Goal: Task Accomplishment & Management: Complete application form

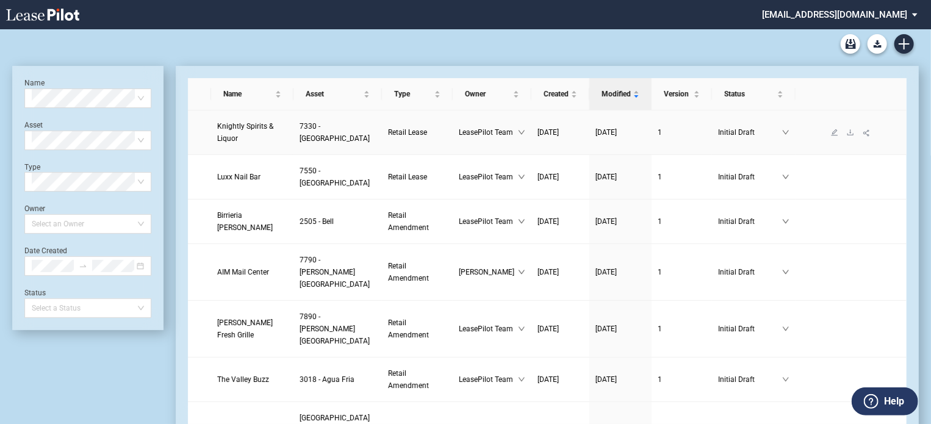
click at [237, 141] on span "Knightly Spirits & Liquor" at bounding box center [245, 132] width 56 height 21
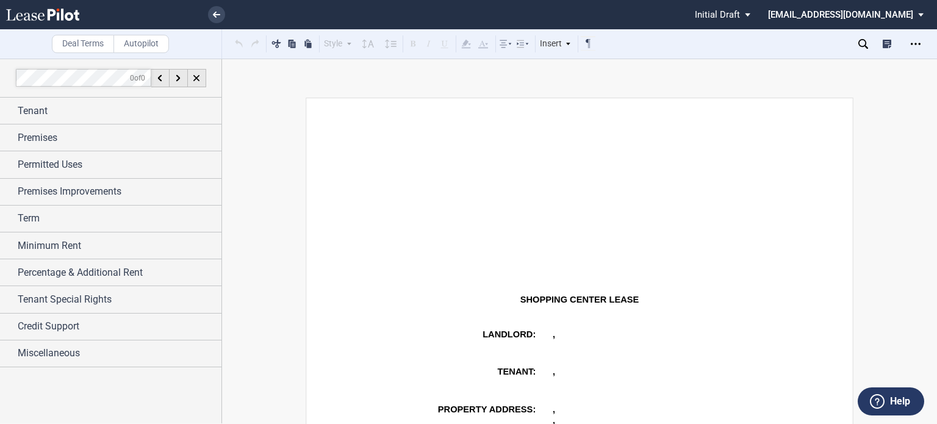
scroll to position [537, 0]
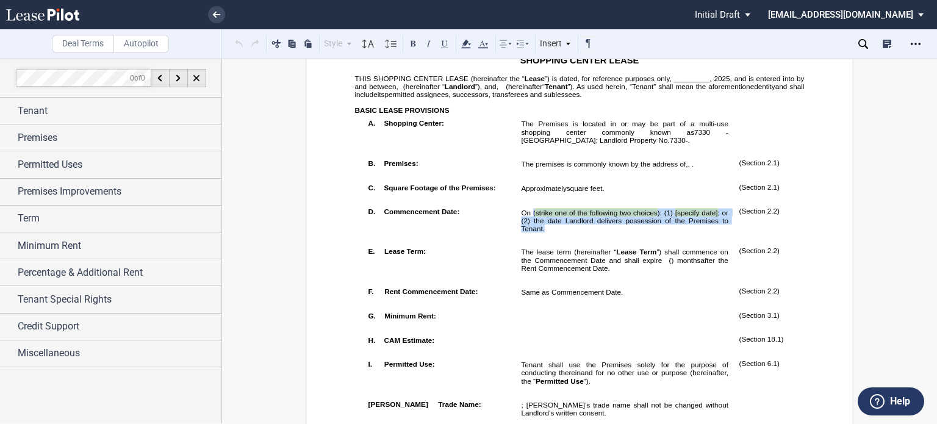
drag, startPoint x: 529, startPoint y: 265, endPoint x: 570, endPoint y: 278, distance: 42.8
click at [570, 232] on p "On ( strike one of the following two choices ): (1) [specify date] ; or (2) the…" at bounding box center [624, 220] width 207 height 24
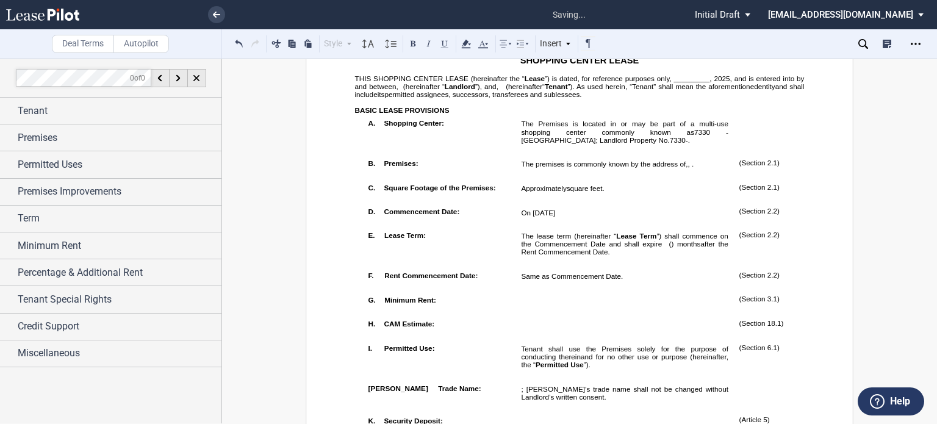
drag, startPoint x: 671, startPoint y: 109, endPoint x: 689, endPoint y: 118, distance: 20.5
click at [674, 82] on span "”) is dated, for reference purposes only, _________," at bounding box center [628, 78] width 167 height 8
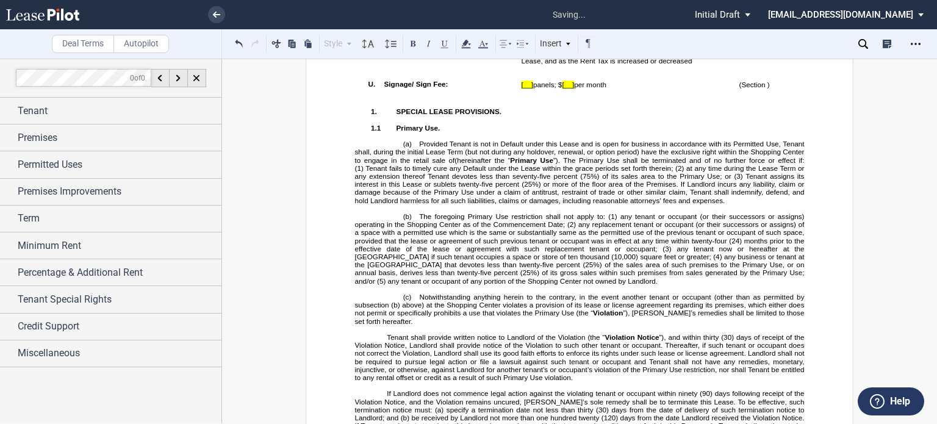
scroll to position [1506, 0]
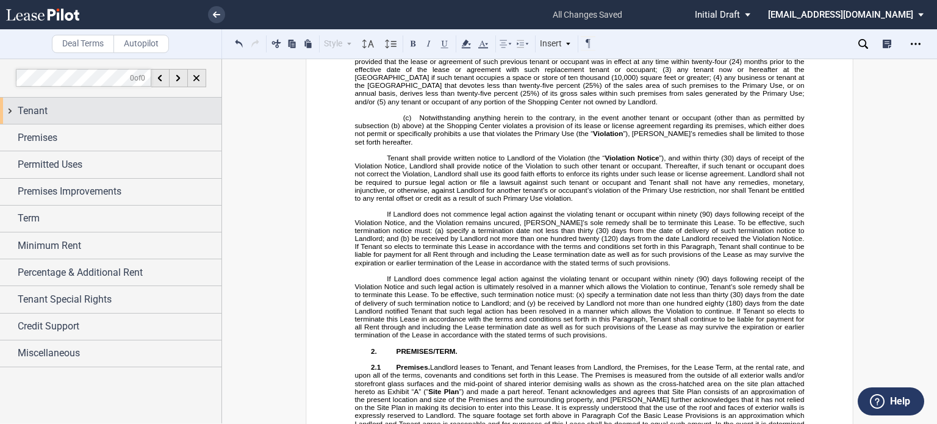
click at [40, 118] on div "Tenant" at bounding box center [110, 111] width 221 height 26
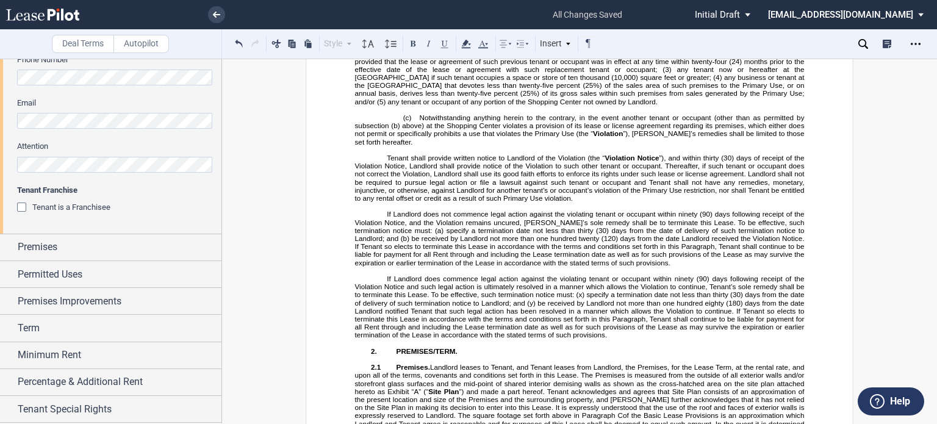
scroll to position [409, 0]
click at [126, 243] on div "Premises" at bounding box center [120, 245] width 204 height 15
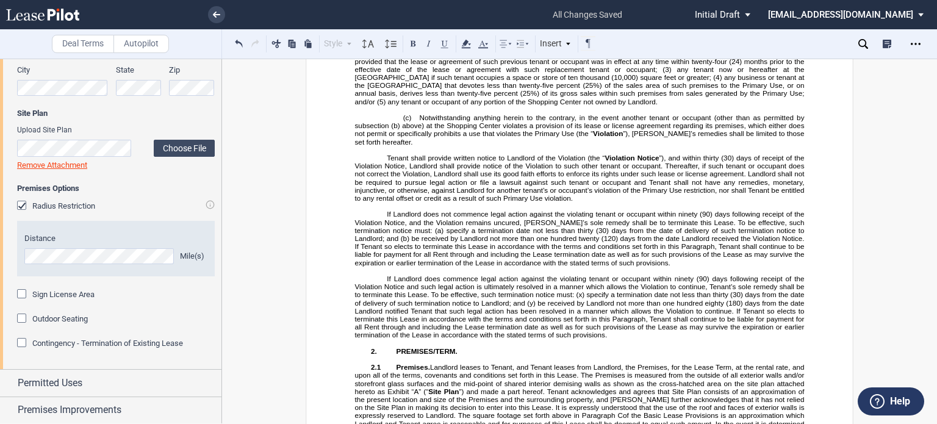
scroll to position [759, 0]
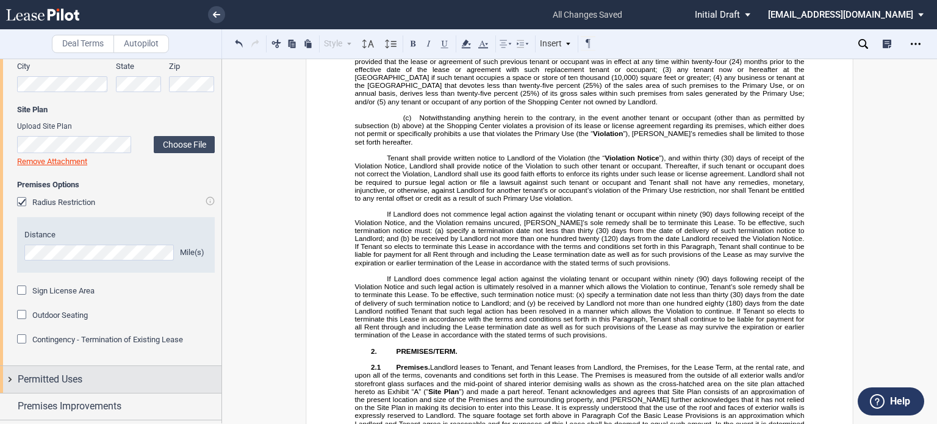
click at [82, 377] on span "Permitted Uses" at bounding box center [50, 379] width 65 height 15
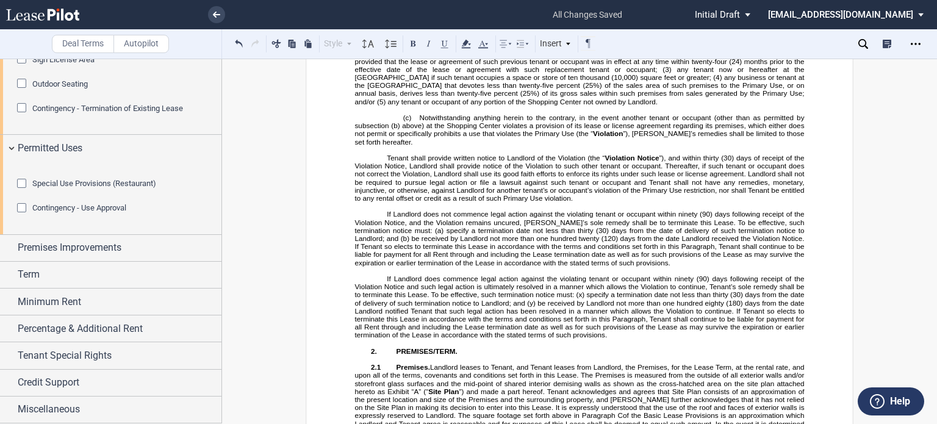
scroll to position [1056, 0]
click at [95, 387] on div "Credit Support" at bounding box center [120, 382] width 204 height 15
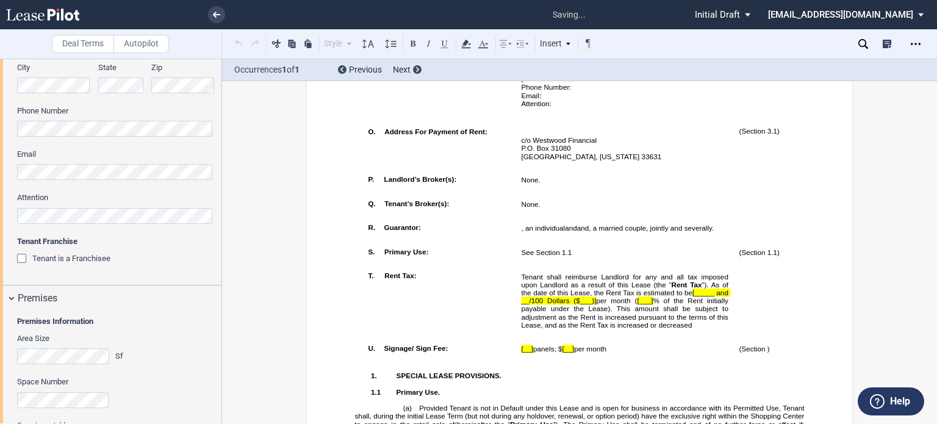
scroll to position [1037, 0]
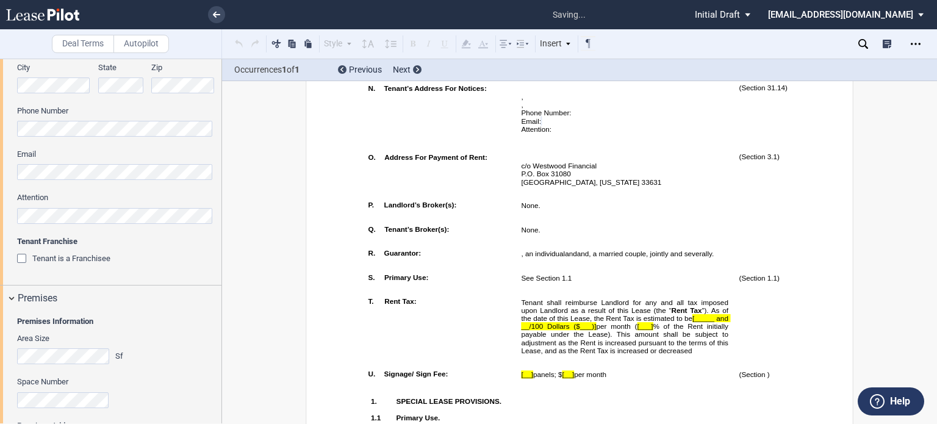
click at [0, 170] on div "Tenant Information Tenant Trade Name Tenant Name Tenant Type Entity Individual …" at bounding box center [110, 26] width 221 height 517
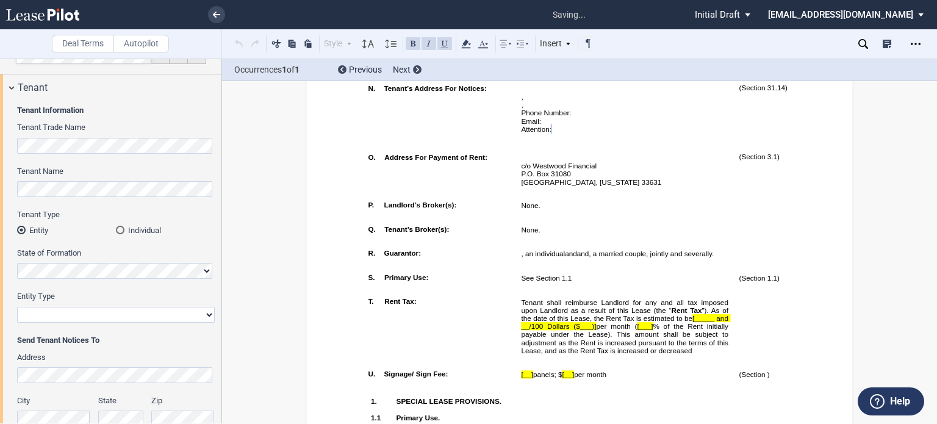
scroll to position [0, 0]
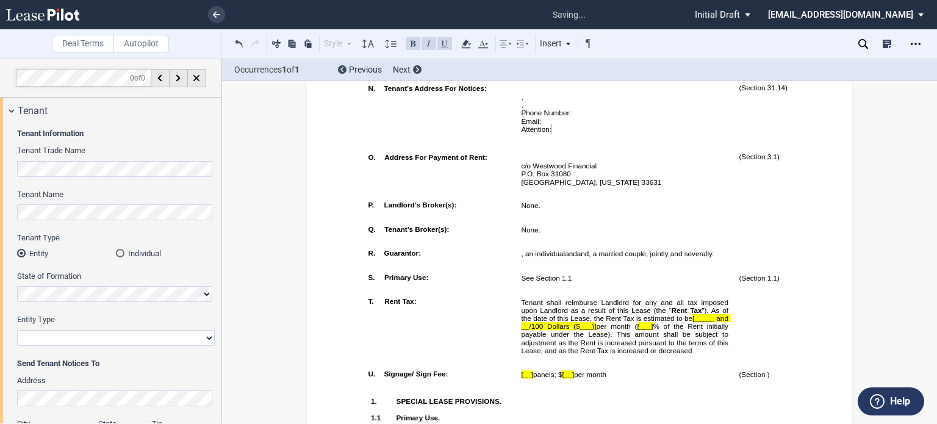
click at [204, 342] on select "Corporation Limited Liability Company General Partnership Limited Partnership O…" at bounding box center [116, 338] width 198 height 16
select select "corporation"
click at [17, 330] on select "Corporation Limited Liability Company General Partnership Limited Partnership O…" at bounding box center [116, 338] width 198 height 16
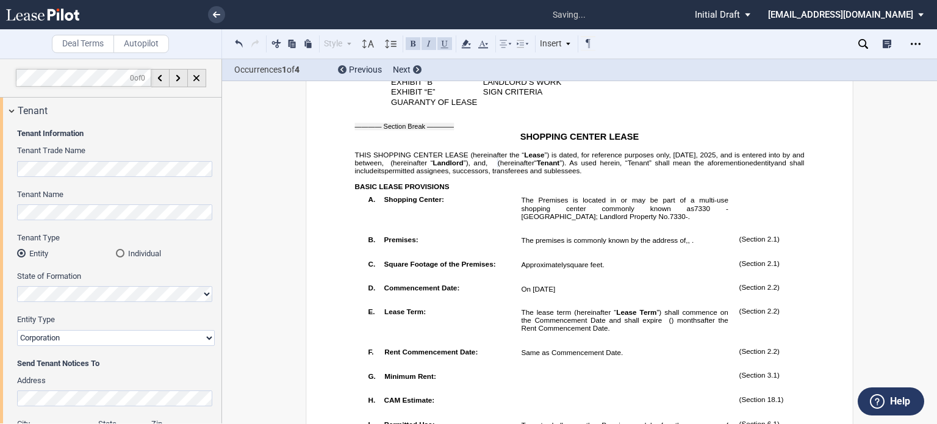
scroll to position [202, 0]
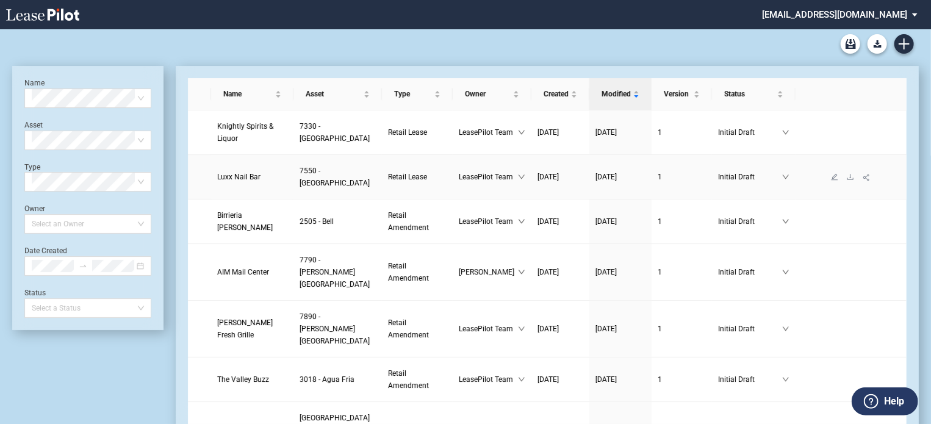
click at [231, 181] on span "Luxx Nail Bar" at bounding box center [238, 177] width 43 height 9
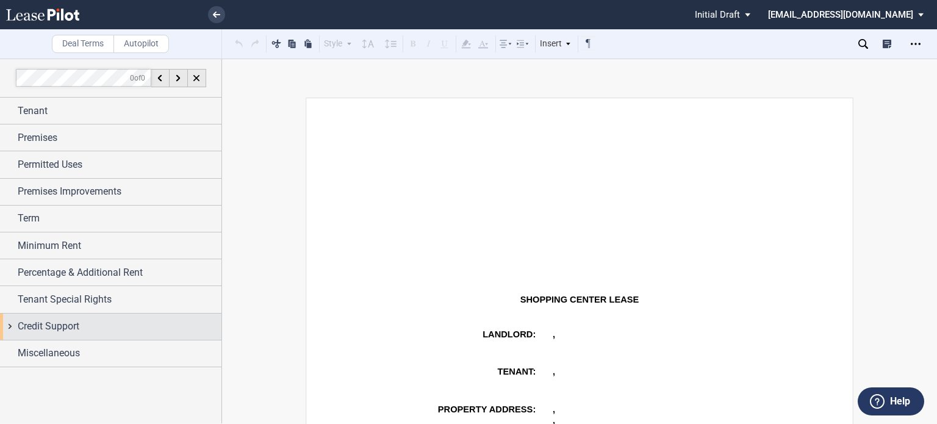
click at [55, 329] on span "Credit Support" at bounding box center [49, 326] width 62 height 15
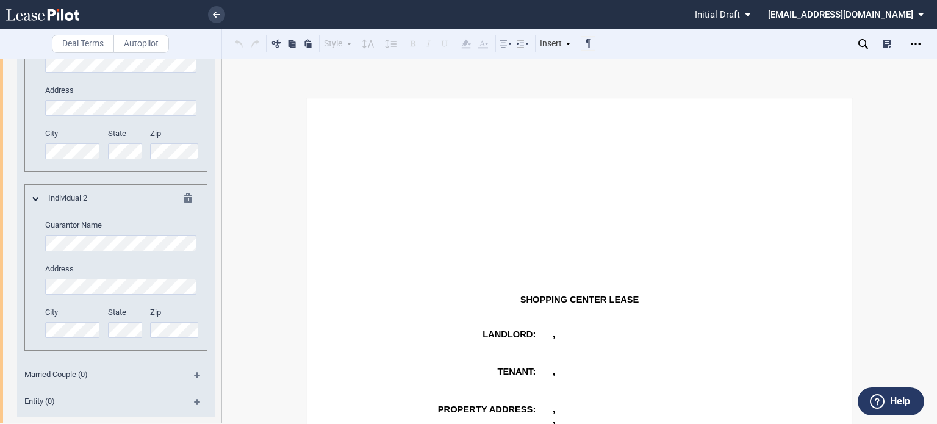
scroll to position [359, 0]
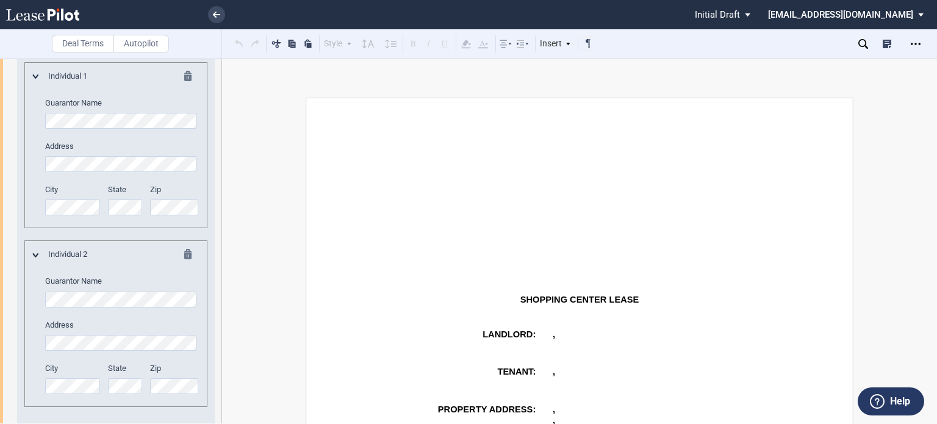
click at [34, 160] on div "Individual 1 Guarantor Name Address City State Zip" at bounding box center [116, 149] width 166 height 157
click at [221, 237] on div at bounding box center [111, 241] width 222 height 365
drag, startPoint x: 221, startPoint y: 224, endPoint x: 219, endPoint y: 265, distance: 40.9
click at [220, 268] on div at bounding box center [111, 241] width 222 height 365
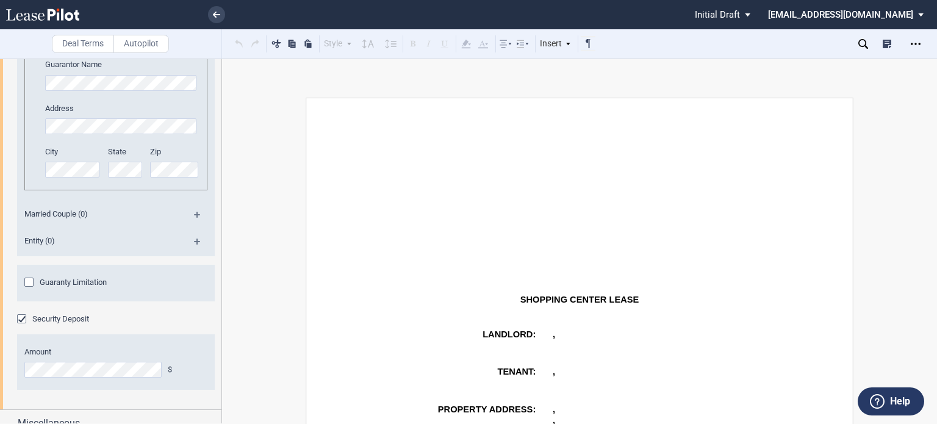
scroll to position [581, 0]
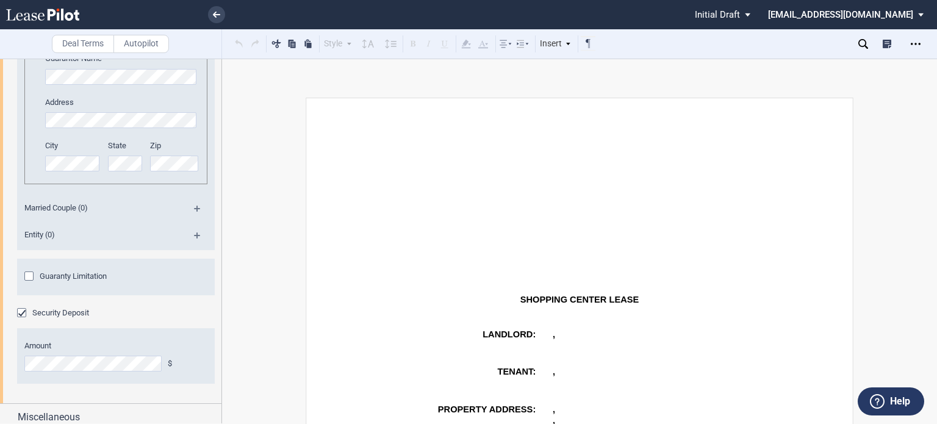
click at [195, 206] on md-icon at bounding box center [202, 213] width 16 height 15
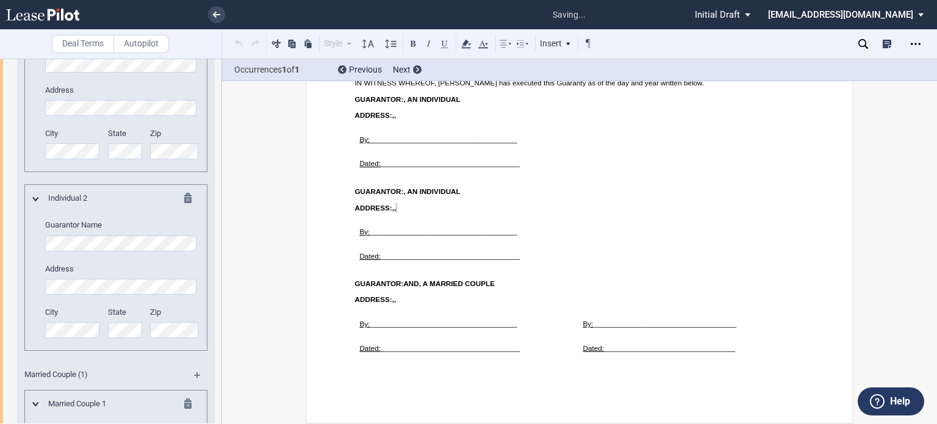
scroll to position [0, 0]
click at [185, 399] on md-icon at bounding box center [191, 405] width 15 height 15
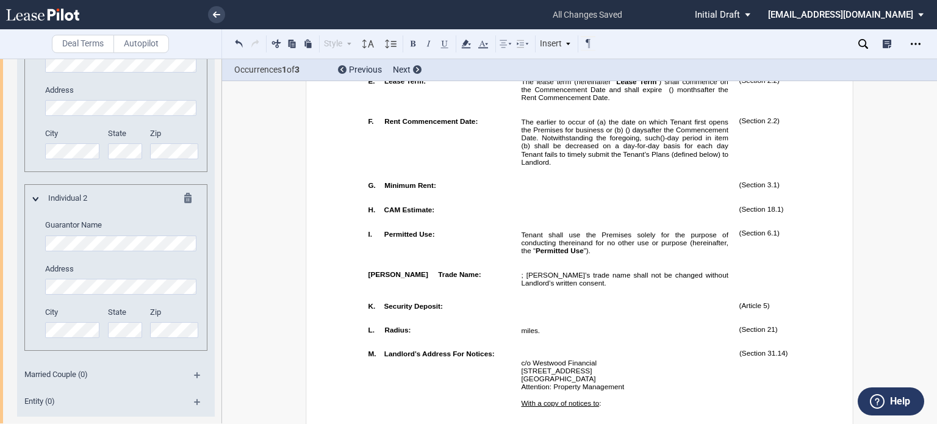
scroll to position [1003, 0]
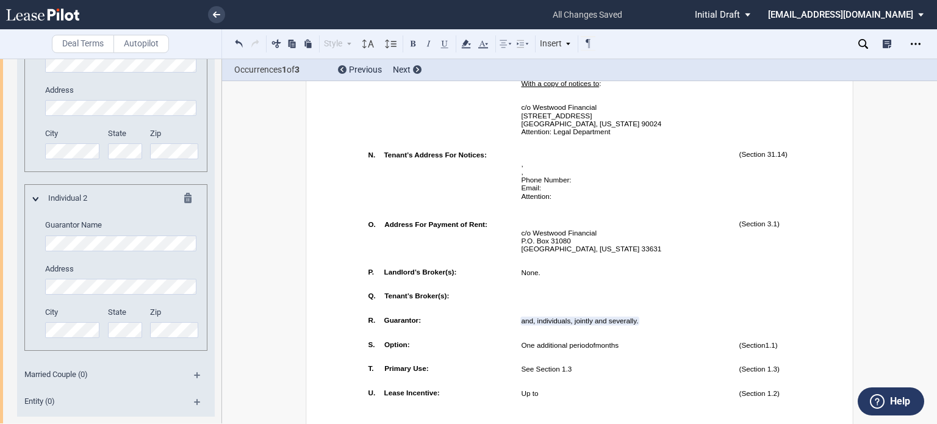
drag, startPoint x: 933, startPoint y: 80, endPoint x: 934, endPoint y: 94, distance: 14.0
click at [934, 94] on div "Deal Terms Autopilot Style Normal 8pt 9pt 10pt 10.5pt 11pt 12pt 14pt 16pt Norma…" at bounding box center [468, 241] width 937 height 365
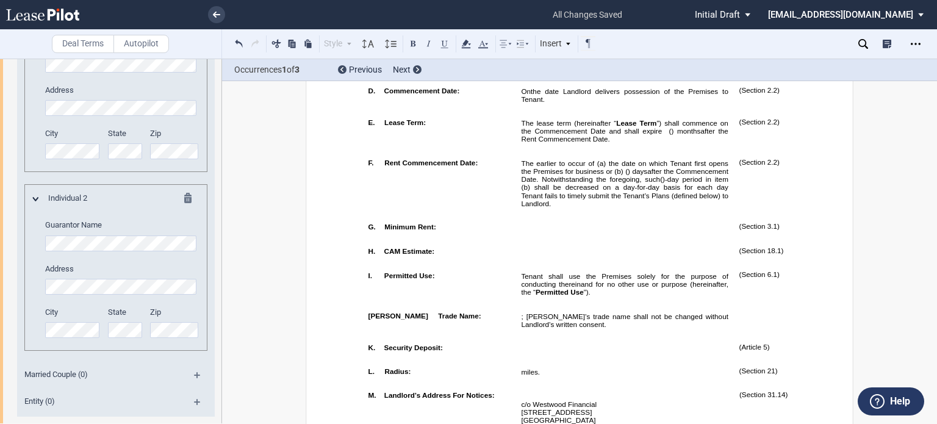
scroll to position [559, 0]
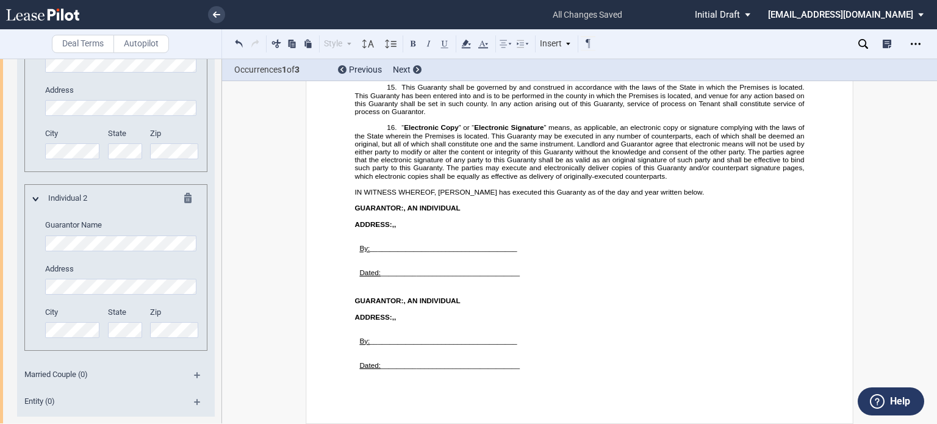
scroll to position [20385, 0]
click at [912, 48] on icon "Open Lease options menu" at bounding box center [916, 44] width 10 height 10
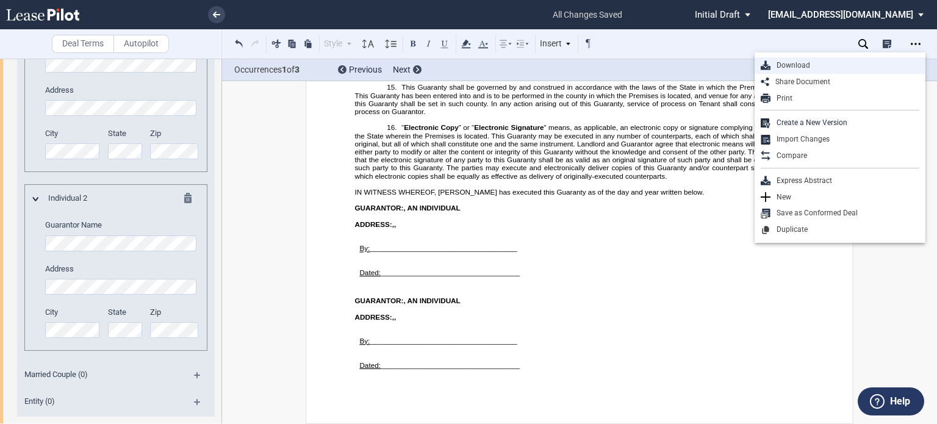
click at [806, 65] on div "Download" at bounding box center [844, 65] width 149 height 10
